Goal: Task Accomplishment & Management: Manage account settings

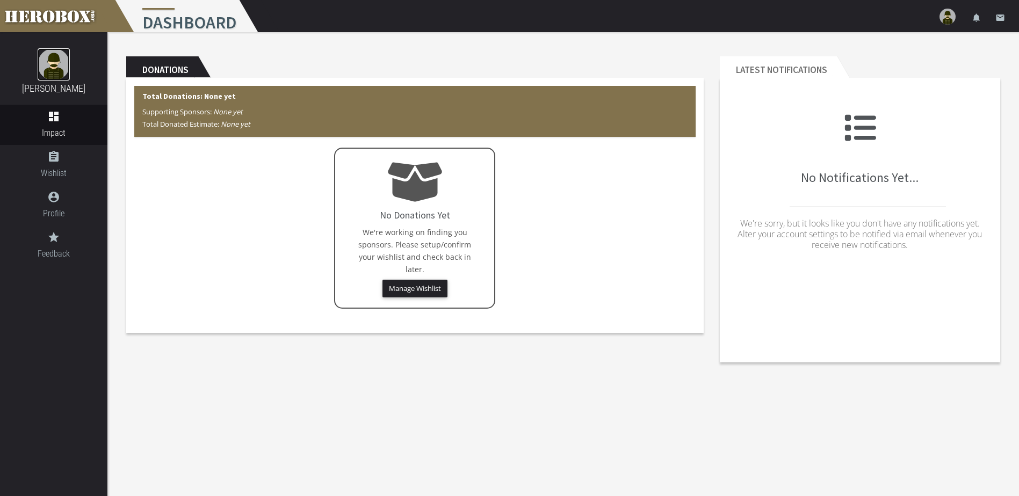
click at [51, 70] on img at bounding box center [54, 64] width 32 height 32
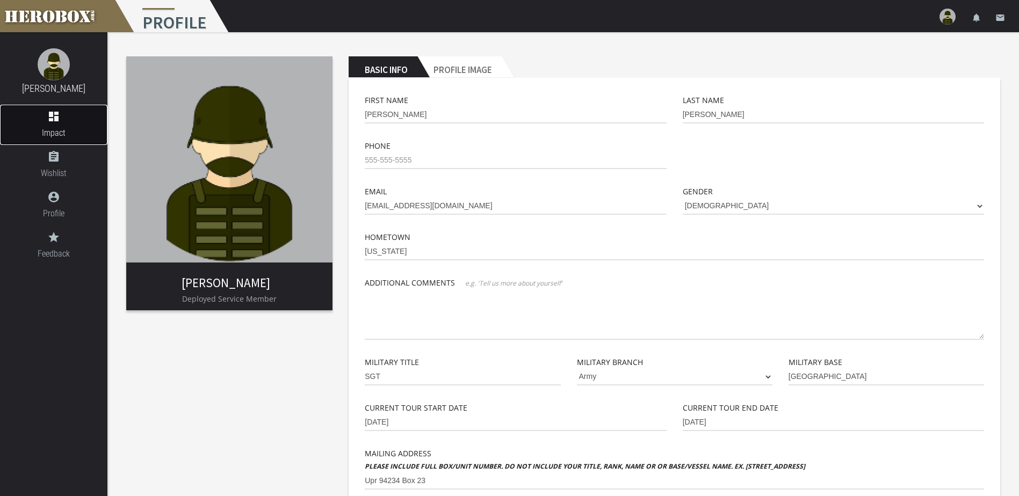
click at [63, 124] on link "dashboard Impact" at bounding box center [53, 125] width 107 height 40
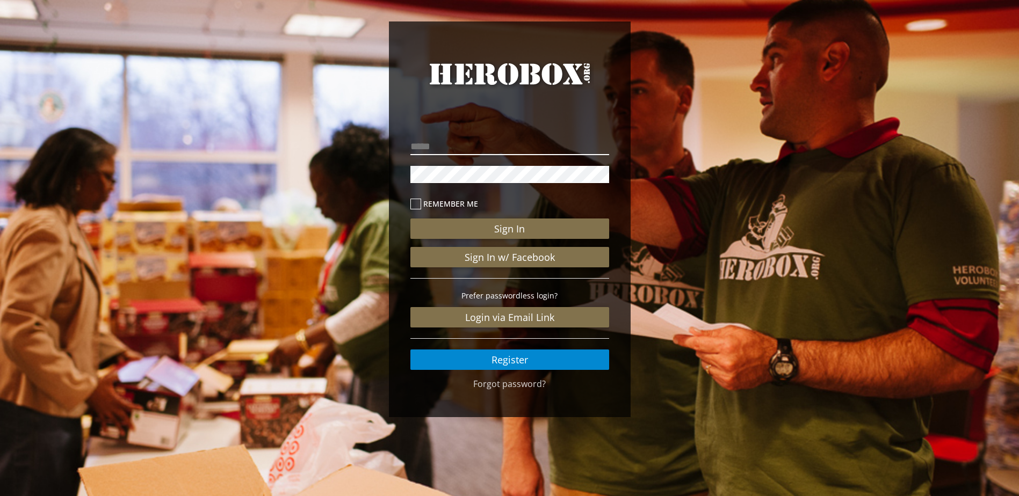
click at [490, 142] on input "email" at bounding box center [510, 146] width 199 height 17
type input "**********"
click at [411, 219] on button "Sign In" at bounding box center [510, 229] width 199 height 20
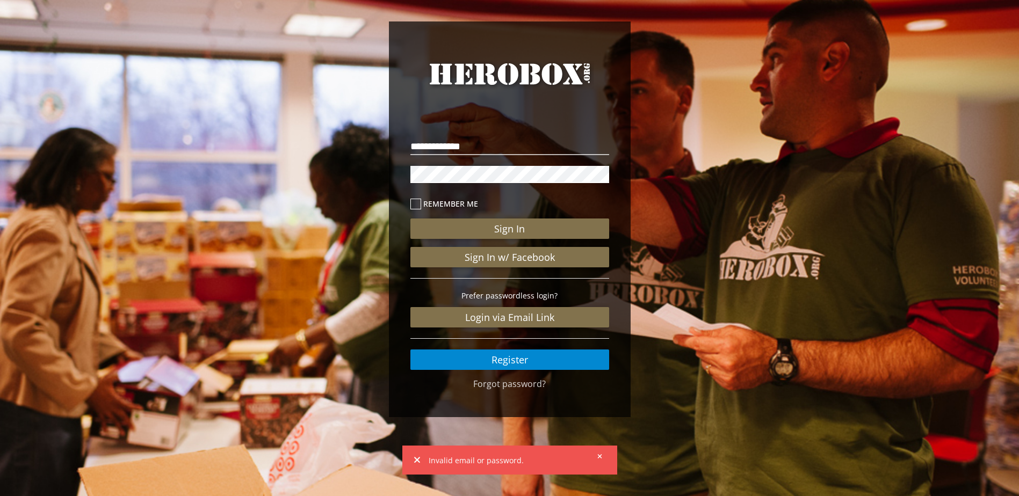
click at [411, 219] on button "Sign In" at bounding box center [510, 229] width 199 height 20
click at [394, 178] on div "**********" at bounding box center [510, 219] width 242 height 396
click at [411, 219] on button "Sign In" at bounding box center [510, 229] width 199 height 20
click at [414, 464] on icon at bounding box center [418, 461] width 8 height 10
click at [415, 462] on icon at bounding box center [417, 460] width 6 height 6
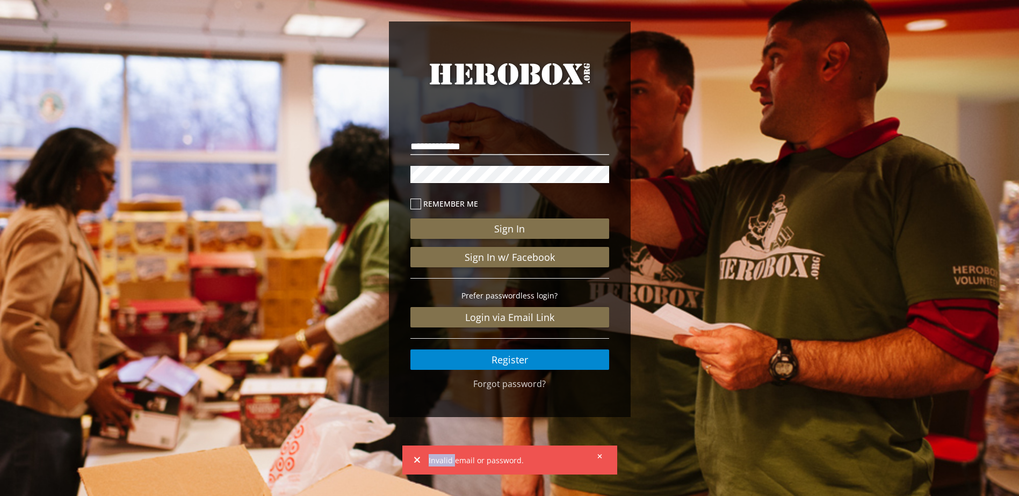
click at [416, 462] on icon at bounding box center [417, 460] width 6 height 6
click at [605, 452] on div "Invalid email or password." at bounding box center [510, 461] width 206 height 26
click at [603, 456] on button at bounding box center [596, 456] width 13 height 13
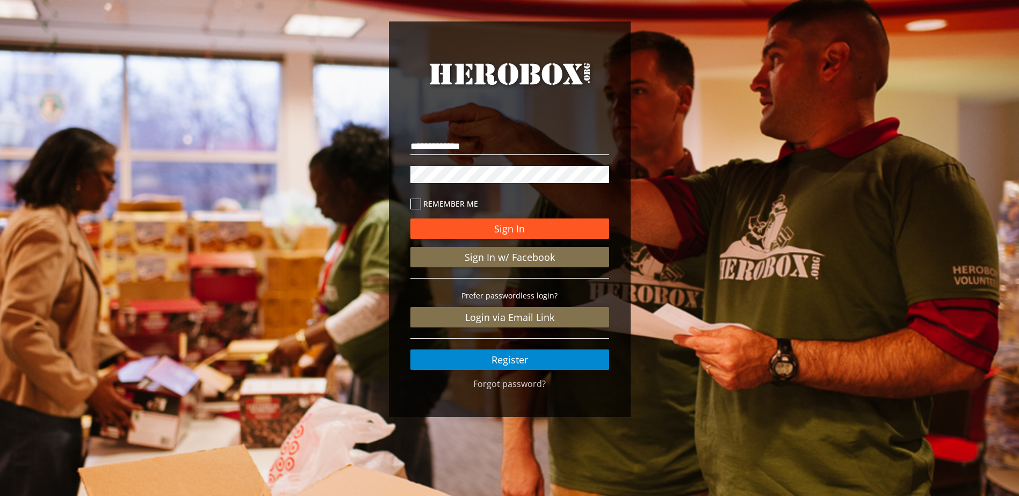
click at [495, 220] on button "Sign In" at bounding box center [510, 229] width 199 height 20
